Goal: Task Accomplishment & Management: Manage account settings

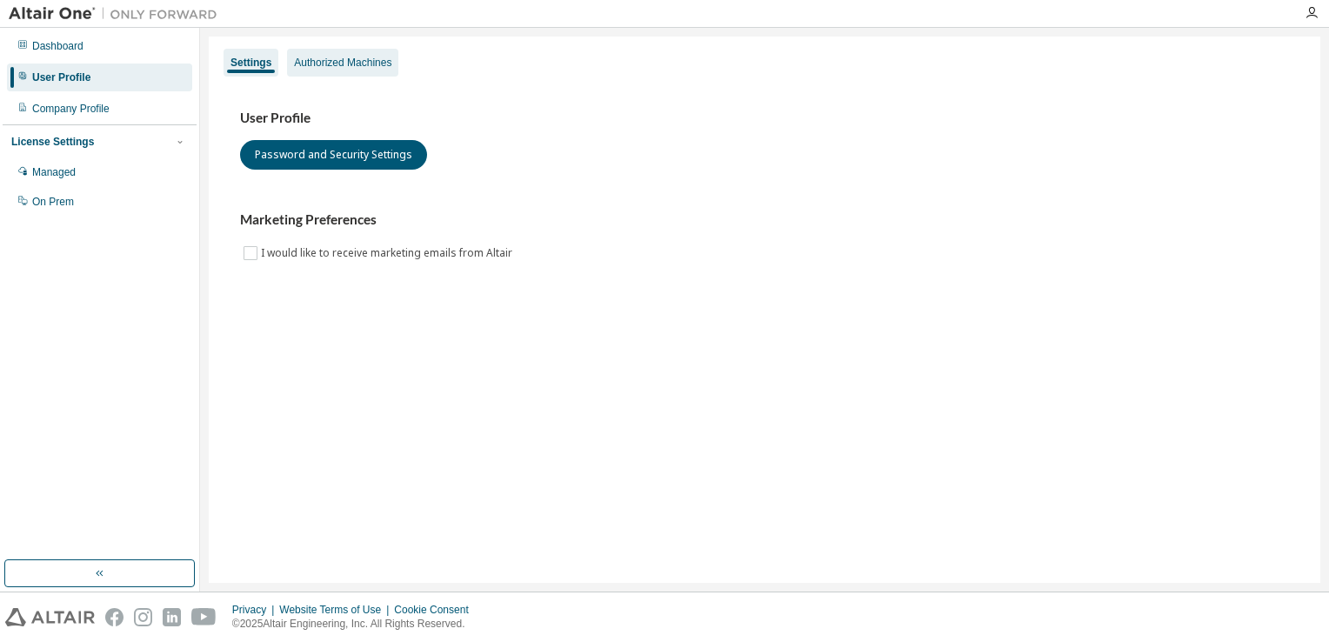
click at [364, 59] on div "Authorized Machines" at bounding box center [342, 63] width 97 height 14
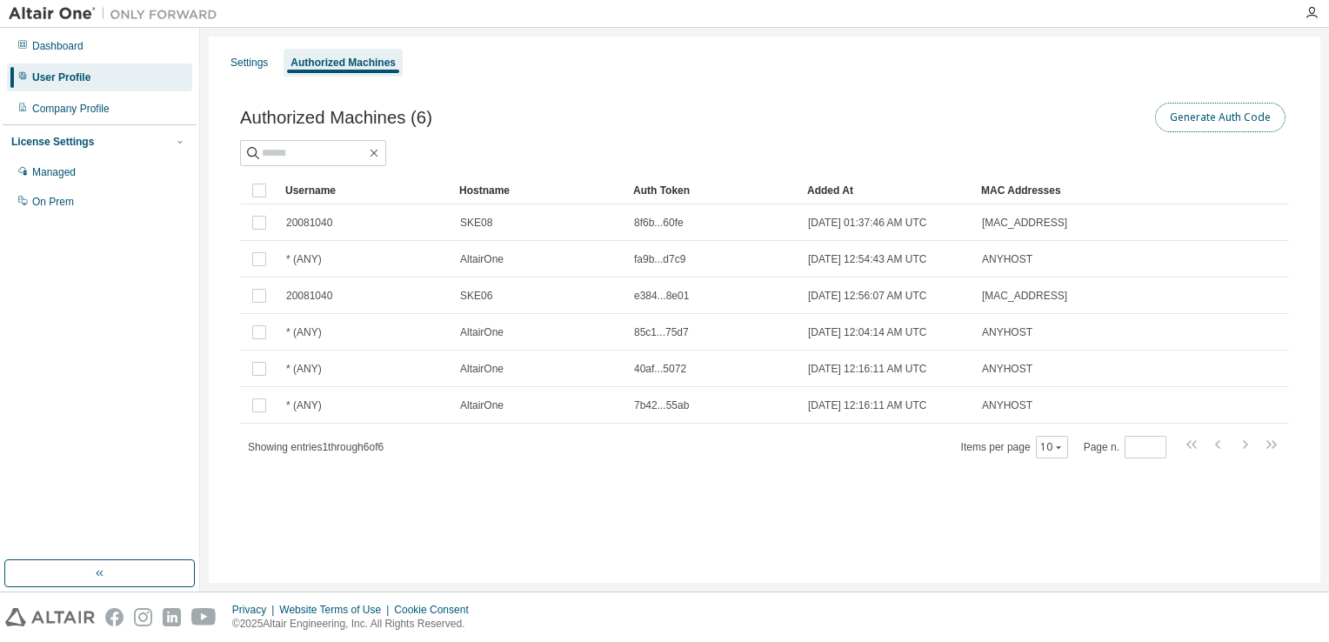
click at [1193, 117] on button "Generate Auth Code" at bounding box center [1220, 118] width 130 height 30
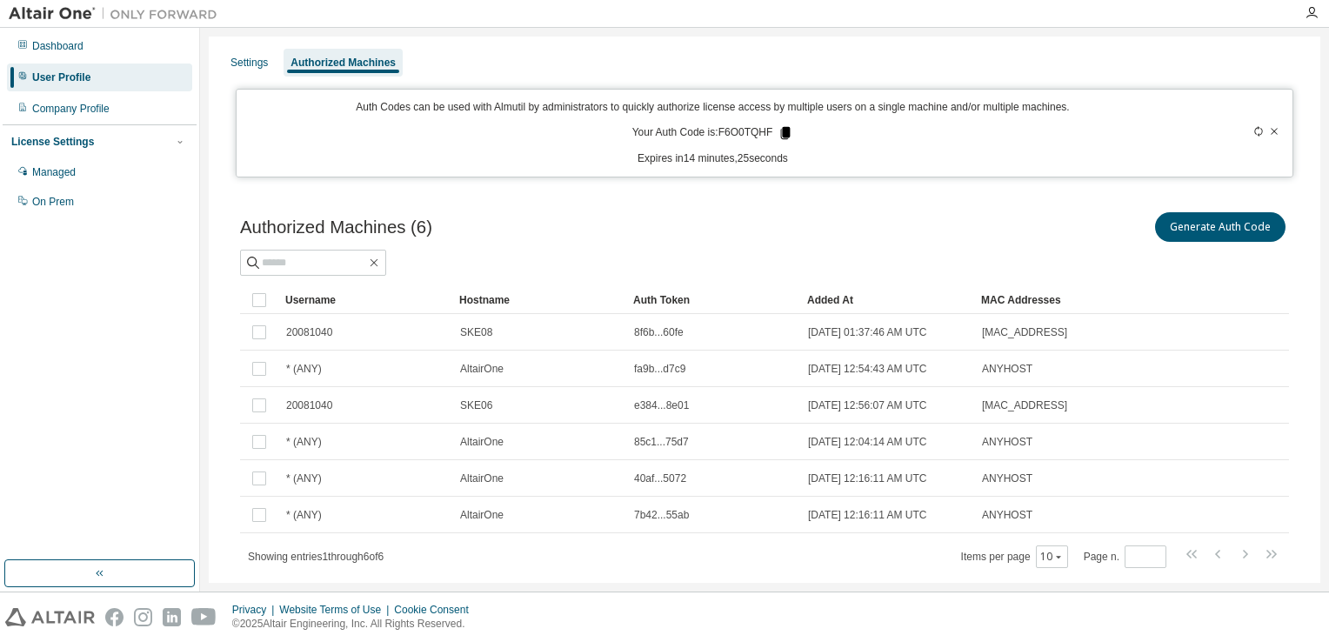
click at [781, 135] on icon at bounding box center [786, 133] width 10 height 12
click at [854, 225] on div "Generate Auth Code" at bounding box center [1027, 227] width 524 height 37
